Goal: Transaction & Acquisition: Subscribe to service/newsletter

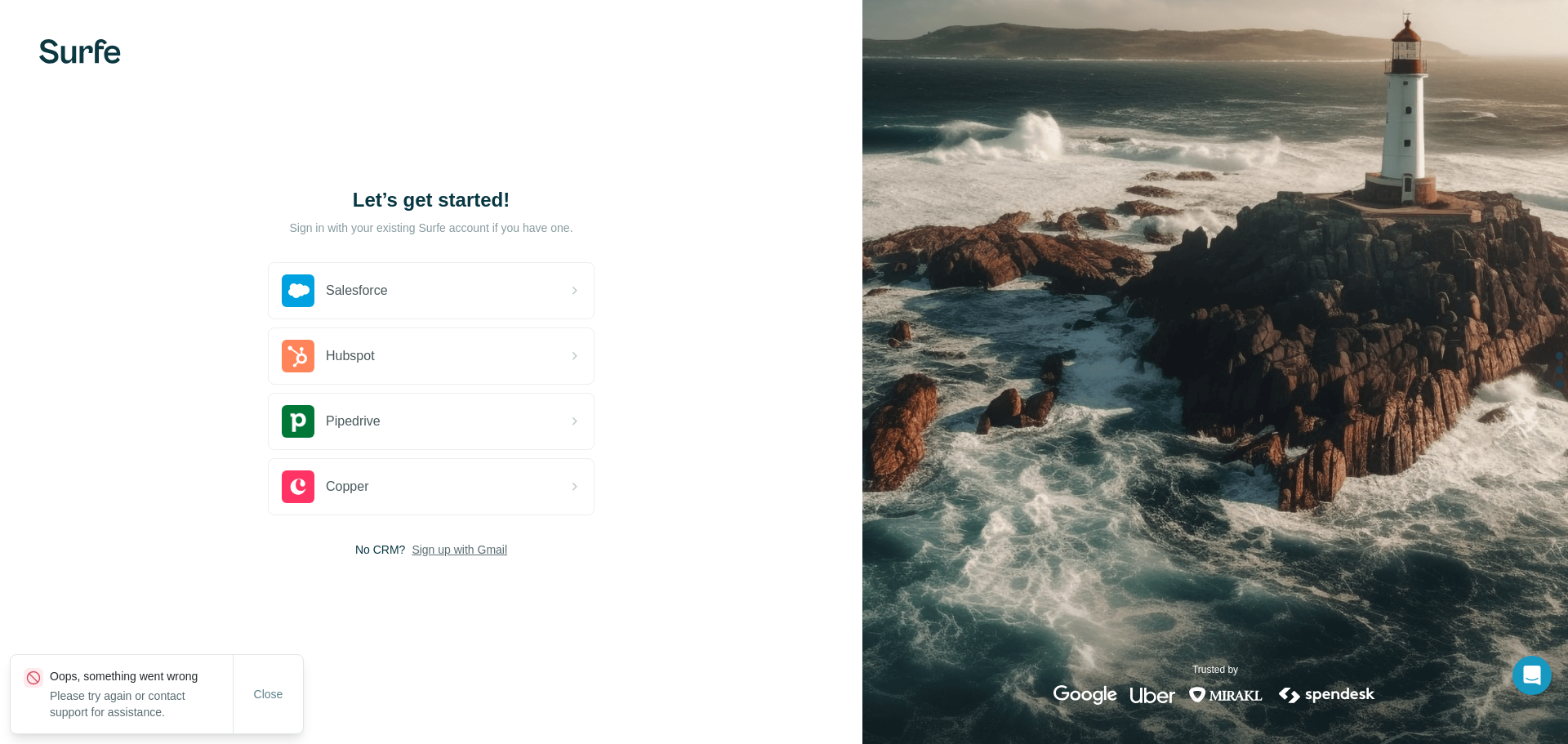
click at [468, 554] on span "Sign up with Gmail" at bounding box center [460, 549] width 96 height 16
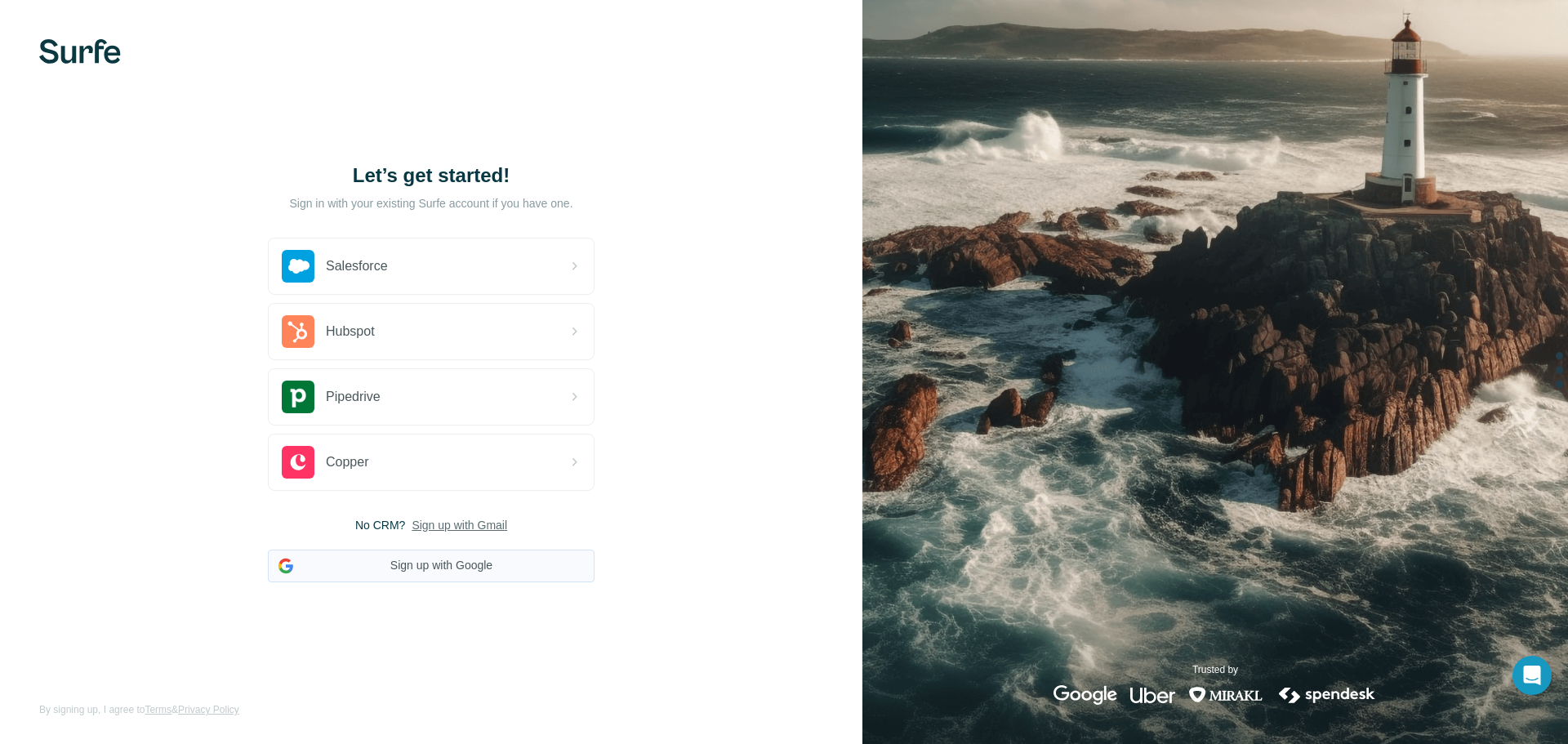
click at [469, 571] on button "Sign up with Google" at bounding box center [431, 565] width 326 height 33
click at [455, 562] on button "Sign up with Google" at bounding box center [431, 565] width 326 height 33
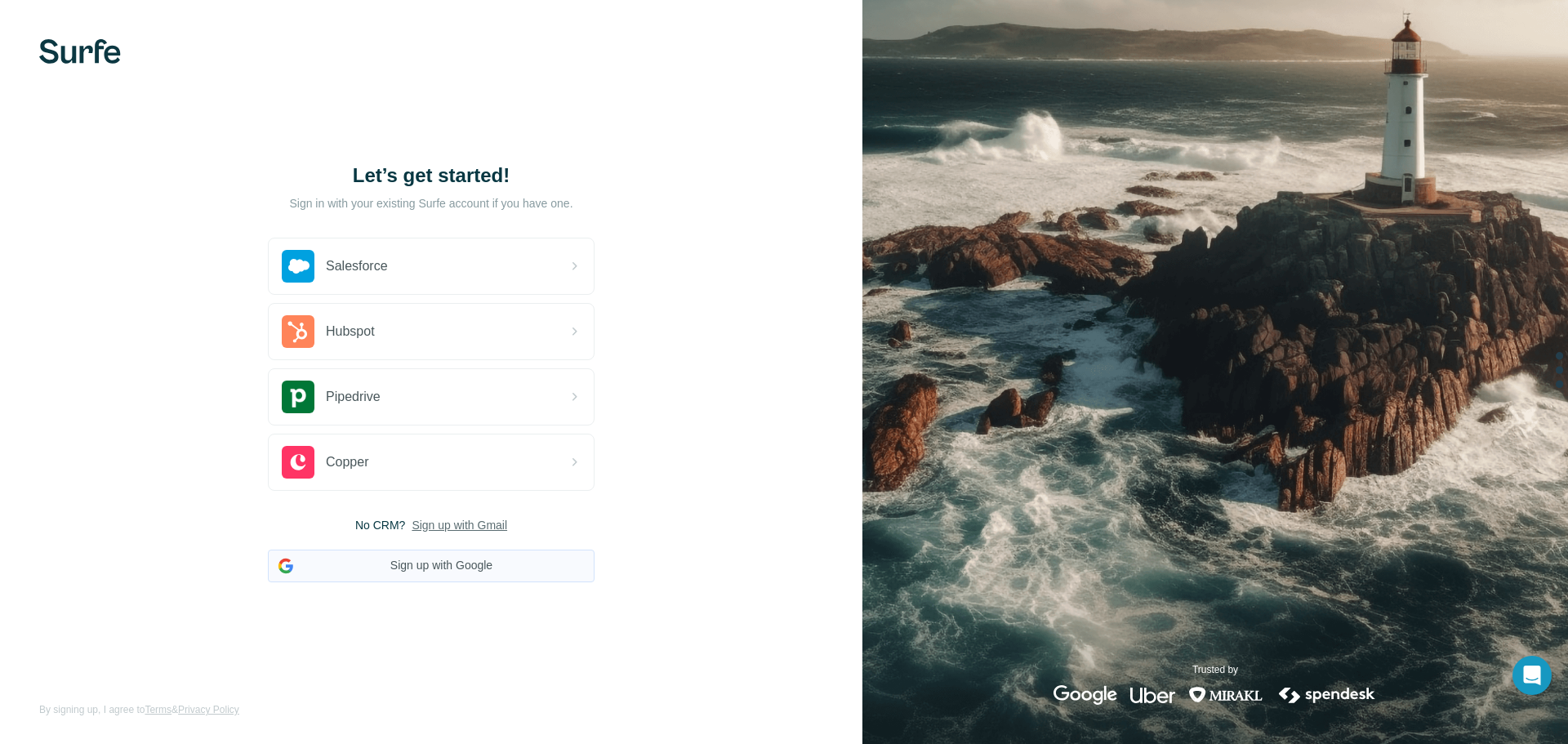
click at [455, 562] on button "Sign up with Google" at bounding box center [431, 565] width 326 height 33
click at [455, 561] on button "Sign up with Google" at bounding box center [431, 565] width 326 height 33
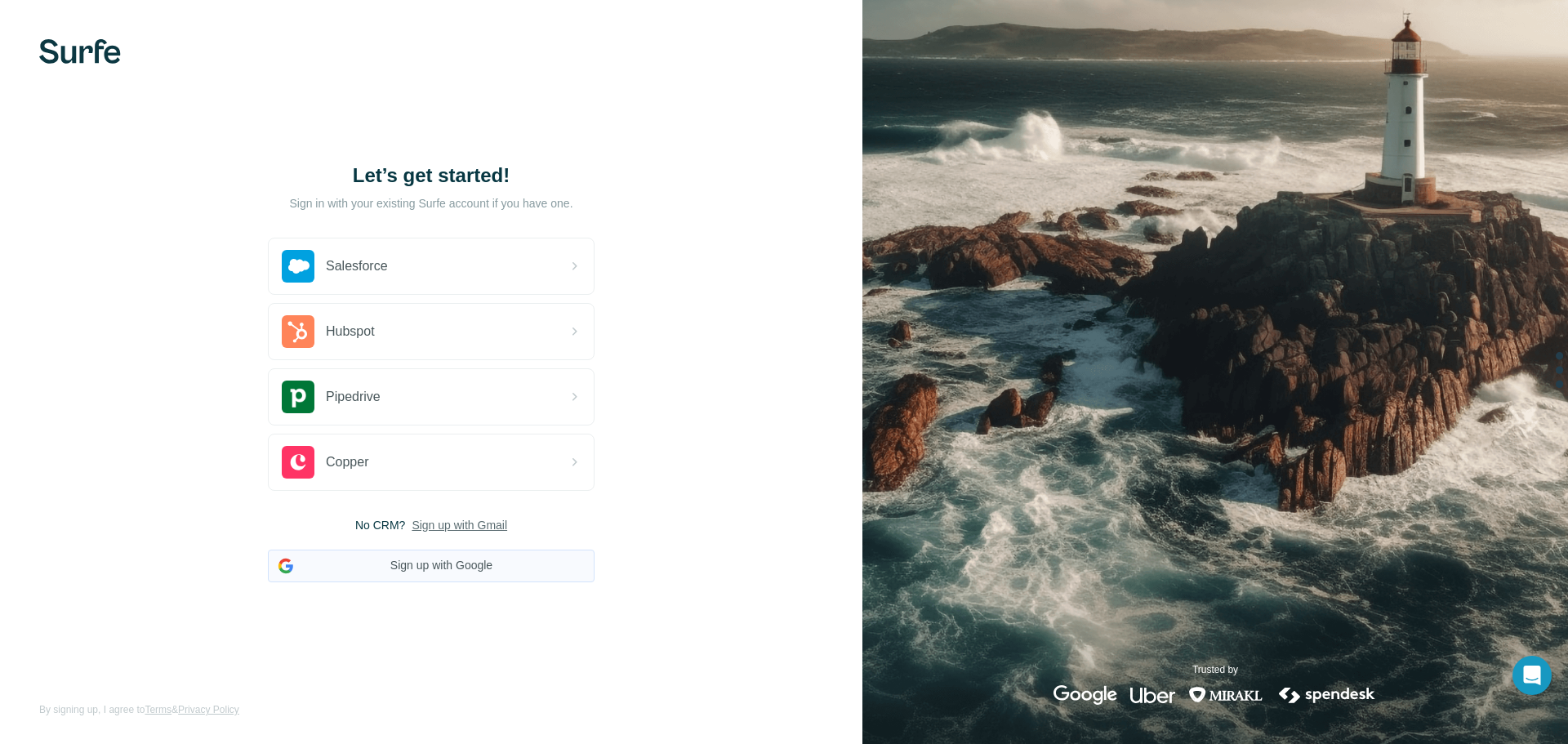
click at [455, 561] on button "Sign up with Google" at bounding box center [431, 565] width 326 height 33
